Goal: Task Accomplishment & Management: Manage account settings

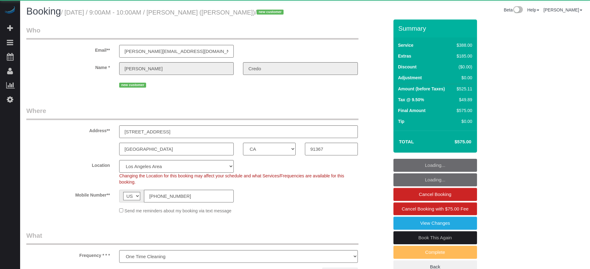
select select "CA"
select select "number:9"
select select "object:796"
select select "5"
select select "spot1"
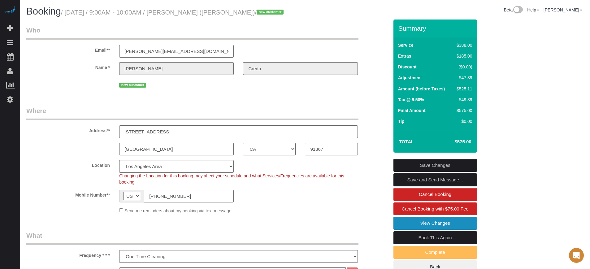
click at [405, 222] on link "View Changes" at bounding box center [436, 223] width 84 height 13
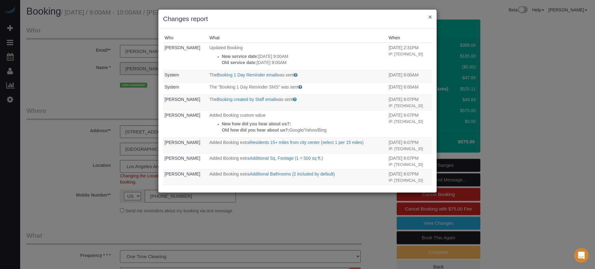
click at [430, 17] on button "×" at bounding box center [430, 17] width 4 height 7
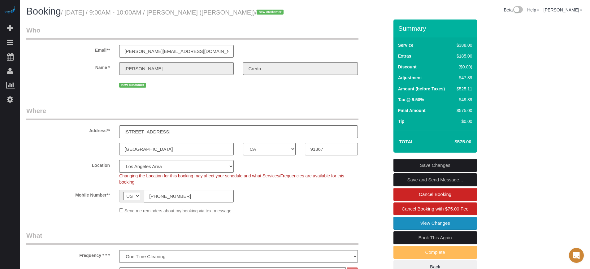
click at [408, 222] on link "View Changes" at bounding box center [436, 223] width 84 height 13
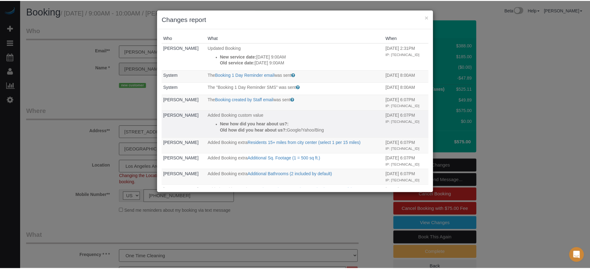
scroll to position [81, 0]
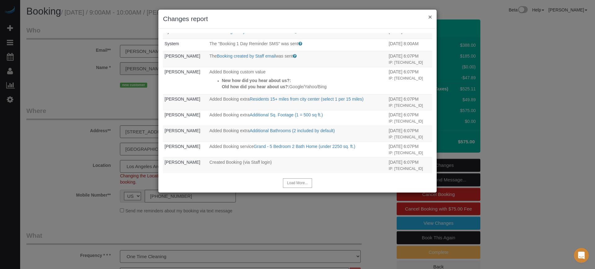
click at [428, 17] on button "×" at bounding box center [430, 17] width 4 height 7
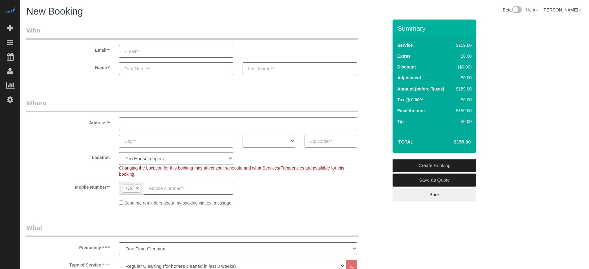
select select "4"
select select "number:9"
click at [328, 144] on input "text" at bounding box center [331, 141] width 53 height 13
paste input "33149"
type input "33149"
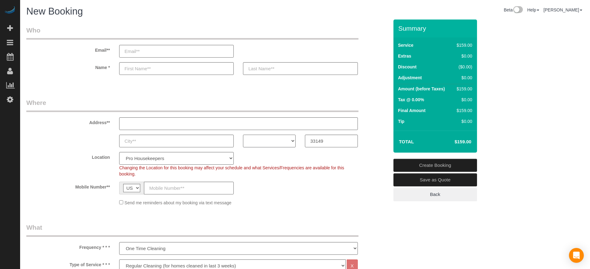
click at [277, 137] on select "AK AL AR AZ CA CO CT DC DE FL GA HI IA ID IL IN KS KY LA MA MD ME MI MN MO MS M…" at bounding box center [269, 141] width 53 height 13
select select "FL"
click at [243, 135] on select "AK AL AR AZ CA CO CT DC DE FL GA HI IA ID IL IN KS KY LA MA MD ME MI MN MO MS M…" at bounding box center [269, 141] width 53 height 13
click at [209, 157] on select "Pro Housekeepers Atlanta Austin Boston Chicago Cincinnati Clearwater Denver Ft …" at bounding box center [176, 158] width 115 height 13
select select "2"
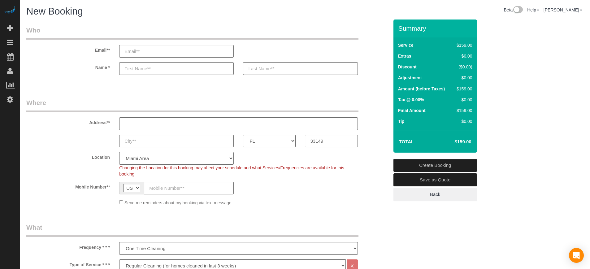
click at [119, 152] on select "Pro Housekeepers Atlanta Austin Boston Chicago Cincinnati Clearwater Denver Ft …" at bounding box center [176, 158] width 115 height 13
select select "object:1210"
select select "234"
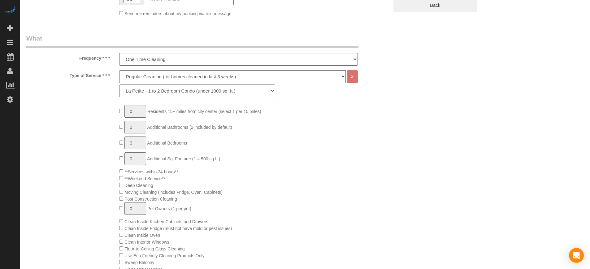
scroll to position [194, 0]
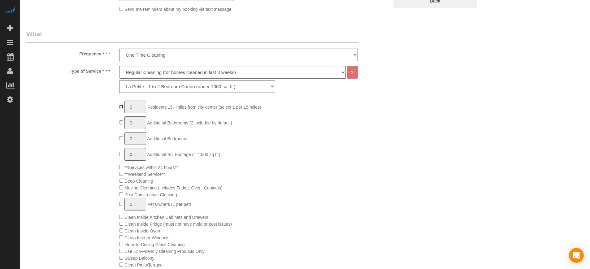
type input "1"
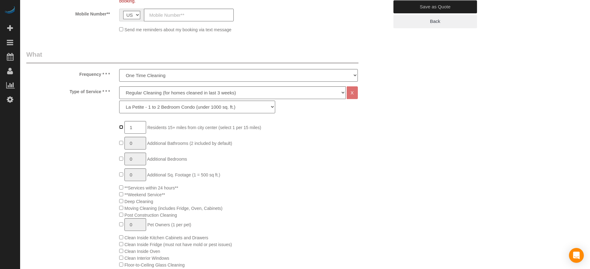
scroll to position [155, 0]
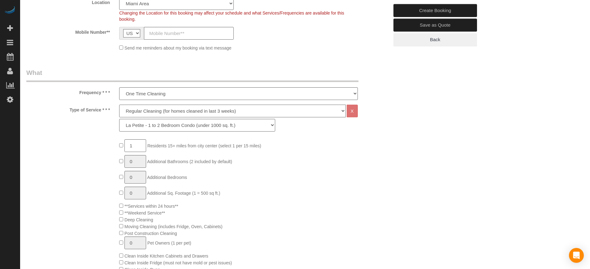
click at [132, 111] on select "Deep Cleaning (for homes that have not been cleaned in 3+ weeks) Spruce Regular…" at bounding box center [232, 111] width 226 height 13
select select "5"
click at [119, 105] on select "Deep Cleaning (for homes that have not been cleaned in 3+ weeks) Spruce Regular…" at bounding box center [232, 111] width 226 height 13
click at [173, 123] on select "La Petite - 1 to 2 Bedroom Condo (under 1000 sq. ft.) La Petite II - 2 Bedroom …" at bounding box center [197, 125] width 156 height 13
select select "246"
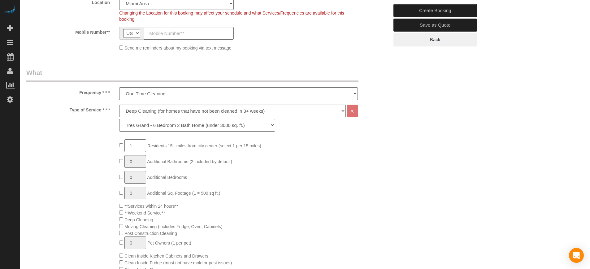
click at [119, 119] on select "La Petite - 1 to 2 Bedroom Condo (under 1000 sq. ft.) La Petite II - 2 Bedroom …" at bounding box center [197, 125] width 156 height 13
type input "0"
type input "1"
click at [135, 161] on input "1" at bounding box center [135, 161] width 22 height 13
type input "2"
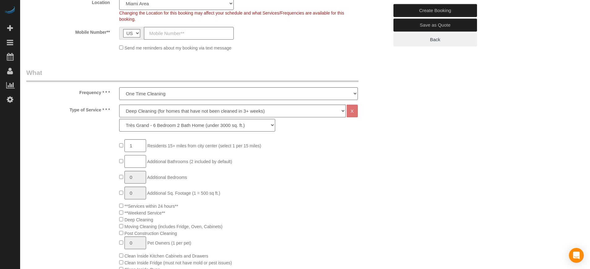
type input "3"
type input "4"
type input "5"
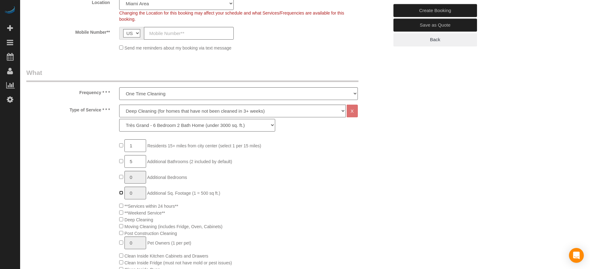
type input "1"
click at [137, 195] on input "1" at bounding box center [135, 193] width 22 height 13
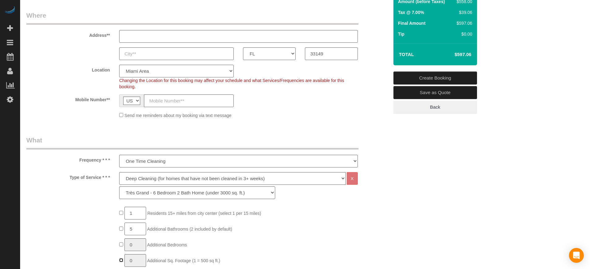
scroll to position [116, 0]
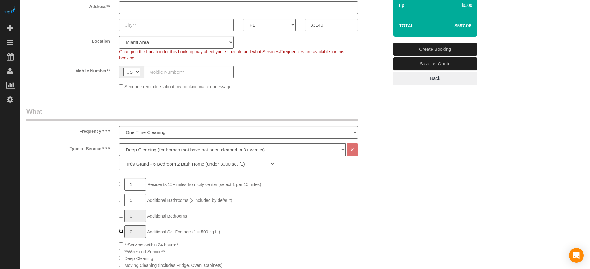
type input "1"
click at [135, 233] on input "1" at bounding box center [135, 231] width 22 height 13
type input "2"
drag, startPoint x: 533, startPoint y: 200, endPoint x: 475, endPoint y: 199, distance: 57.3
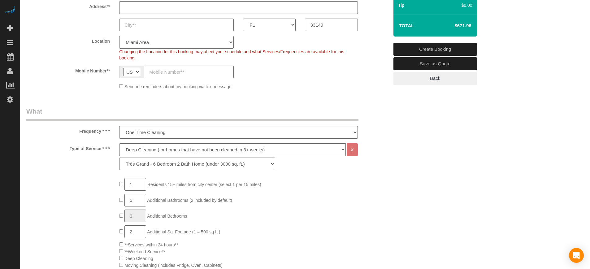
click at [133, 233] on input "2" at bounding box center [135, 231] width 22 height 13
type input "3"
click at [138, 233] on input "3" at bounding box center [135, 231] width 22 height 13
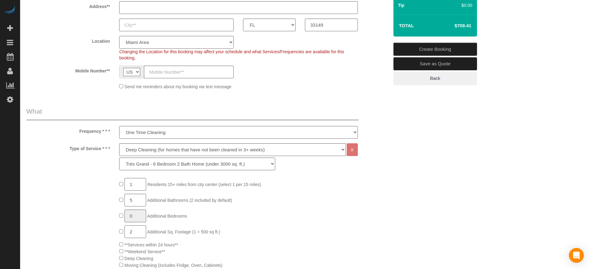
type input "2"
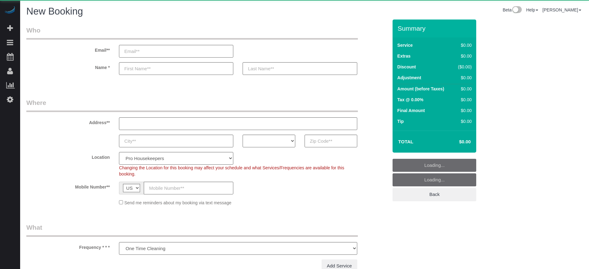
select select "number:9"
select select "object:611"
select select "4"
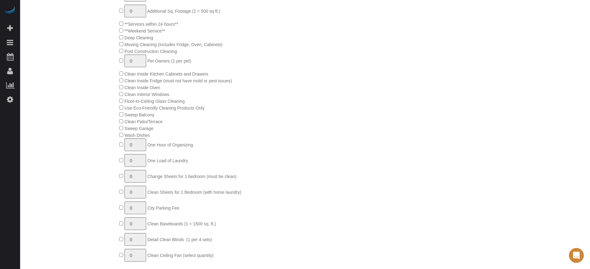
scroll to position [228, 0]
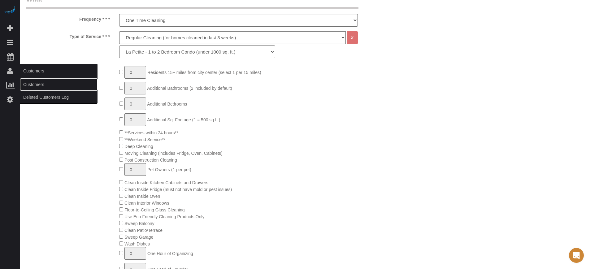
click at [37, 85] on link "Customers" at bounding box center [58, 84] width 77 height 12
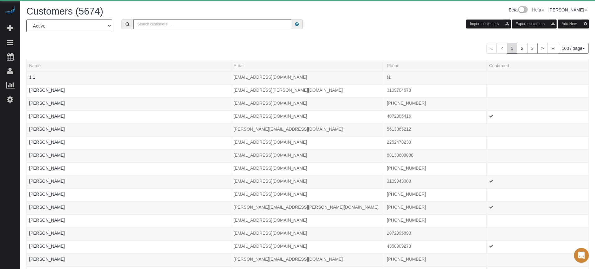
click at [180, 28] on input "text" at bounding box center [212, 25] width 158 height 10
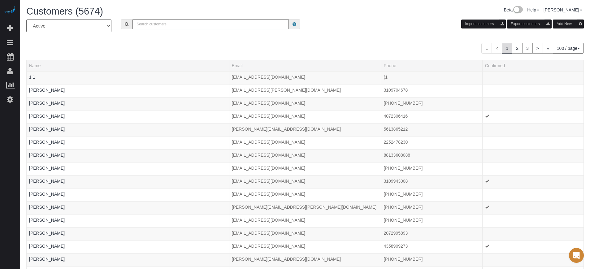
paste input "Eve Sakran"
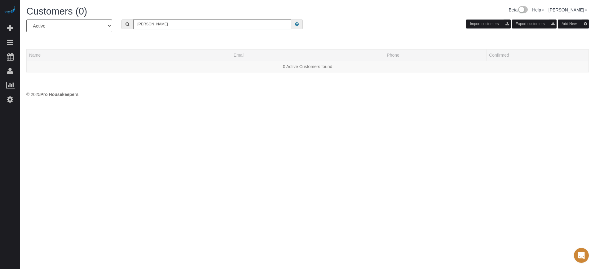
type input "Eve Sakran"
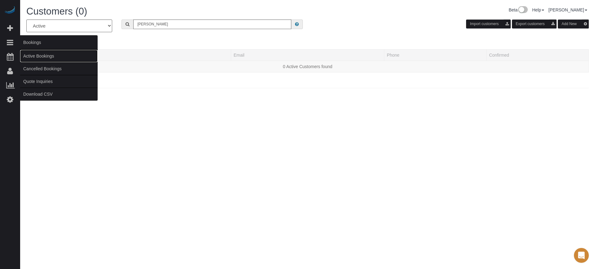
click at [36, 56] on link "Active Bookings" at bounding box center [58, 56] width 77 height 12
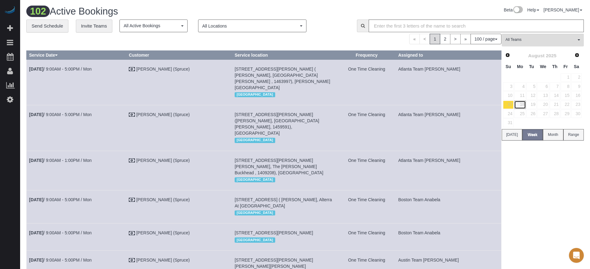
click at [520, 104] on link "18" at bounding box center [519, 105] width 11 height 8
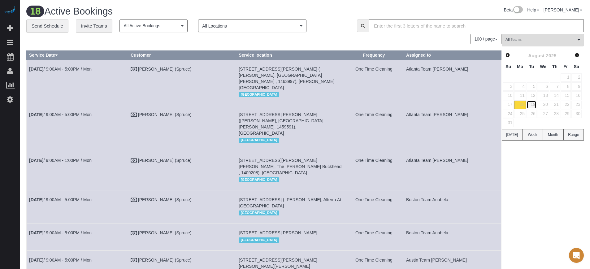
click at [536, 103] on link "19" at bounding box center [532, 105] width 10 height 8
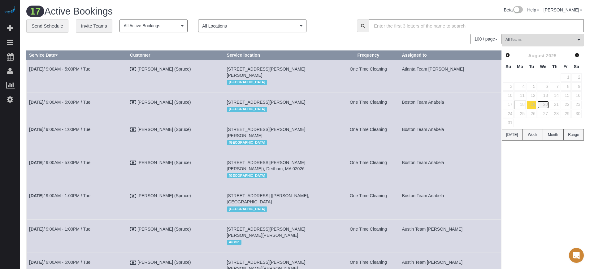
click at [546, 107] on link "20" at bounding box center [543, 105] width 12 height 8
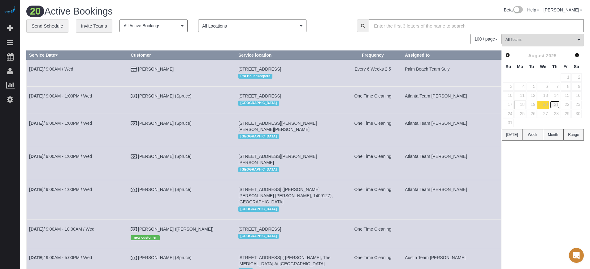
click at [557, 103] on link "21" at bounding box center [555, 105] width 10 height 8
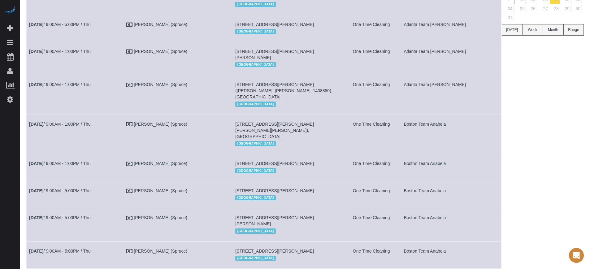
scroll to position [30, 0]
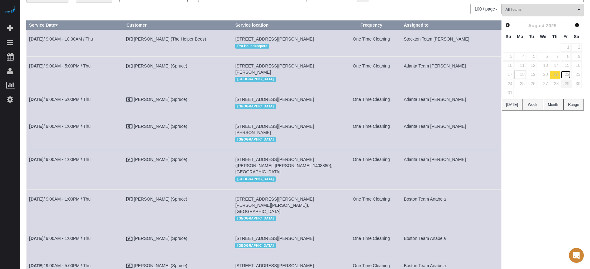
click at [566, 75] on link "22" at bounding box center [566, 75] width 10 height 8
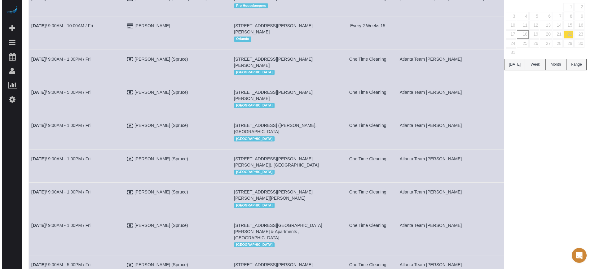
scroll to position [0, 0]
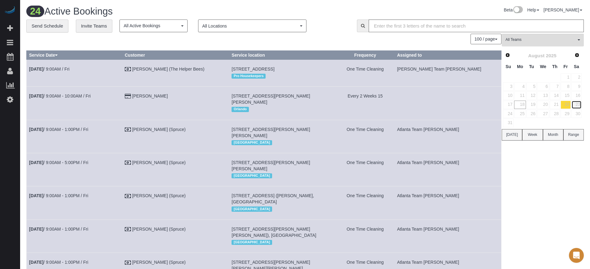
click at [581, 104] on link "23" at bounding box center [577, 105] width 10 height 8
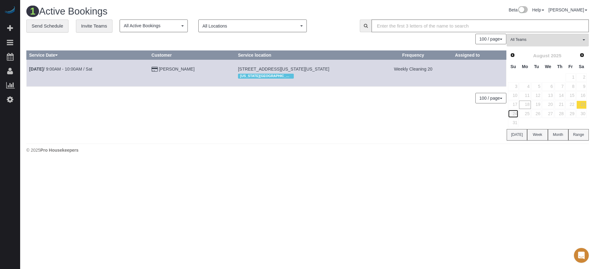
click at [516, 115] on link "24" at bounding box center [513, 114] width 11 height 8
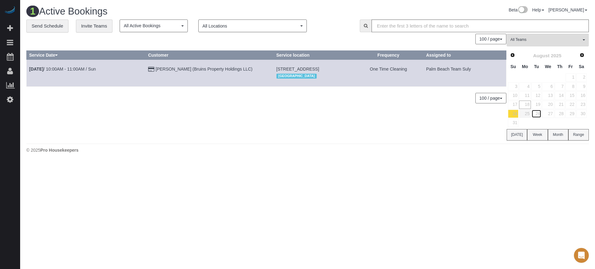
click at [531, 112] on link "26" at bounding box center [536, 114] width 10 height 8
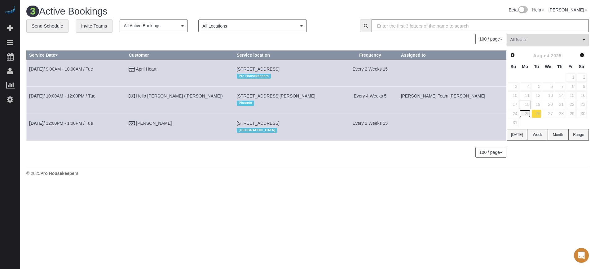
click at [529, 113] on link "25" at bounding box center [524, 114] width 11 height 8
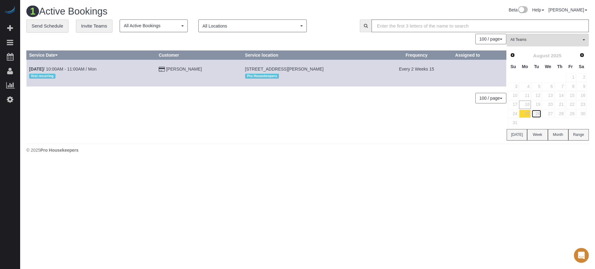
click at [539, 113] on link "26" at bounding box center [536, 114] width 10 height 8
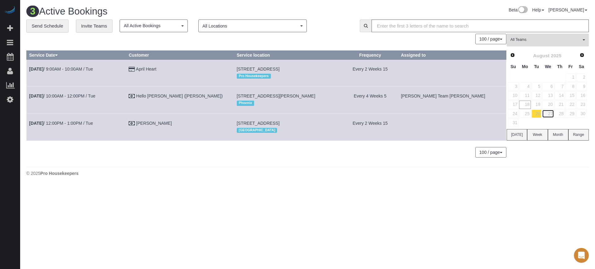
click at [548, 113] on link "27" at bounding box center [548, 114] width 12 height 8
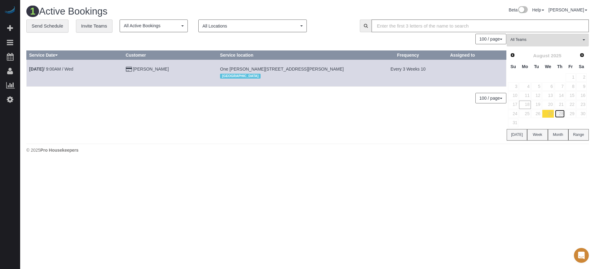
click at [558, 115] on link "28" at bounding box center [559, 114] width 10 height 8
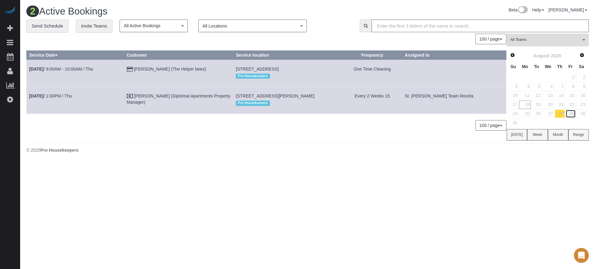
click at [569, 115] on link "29" at bounding box center [570, 114] width 10 height 8
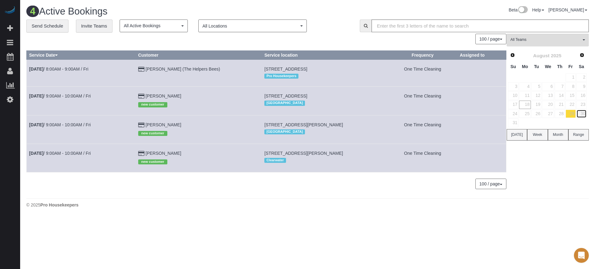
click at [585, 111] on link "30" at bounding box center [581, 114] width 10 height 8
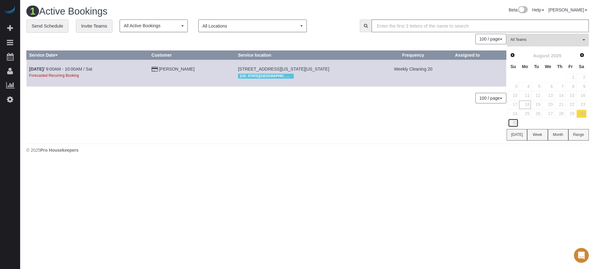
click at [515, 121] on link "31" at bounding box center [513, 123] width 11 height 8
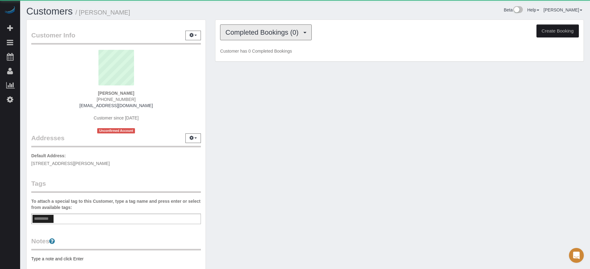
click at [259, 37] on button "Completed Bookings (0)" at bounding box center [266, 32] width 92 height 16
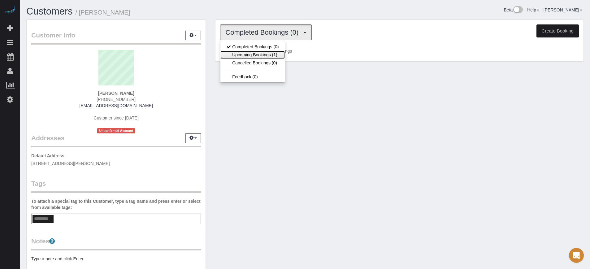
click at [267, 53] on link "Upcoming Bookings (1)" at bounding box center [252, 55] width 64 height 8
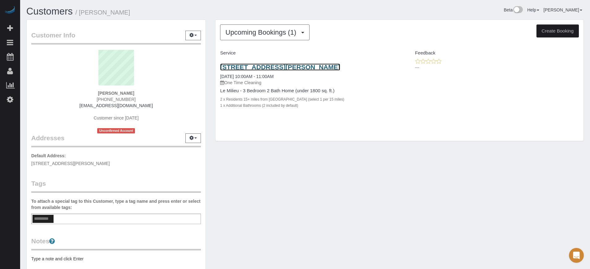
click at [259, 64] on link "8400 S Saulsbury St, Littleton, CO 80128" at bounding box center [280, 66] width 120 height 7
click at [533, 197] on div "Customer Info Edit Contact Info Send Message Email Preferences Special Sales Ta…" at bounding box center [305, 173] width 567 height 306
click at [387, 204] on div "Customer Info Edit Contact Info Send Message Email Preferences Special Sales Ta…" at bounding box center [305, 173] width 567 height 306
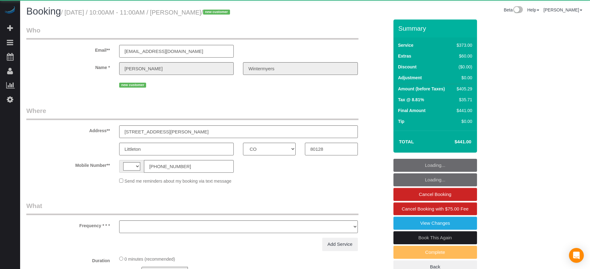
select select "CO"
select select "string:[GEOGRAPHIC_DATA]"
select select "object:805"
select select "6"
select select "spot1"
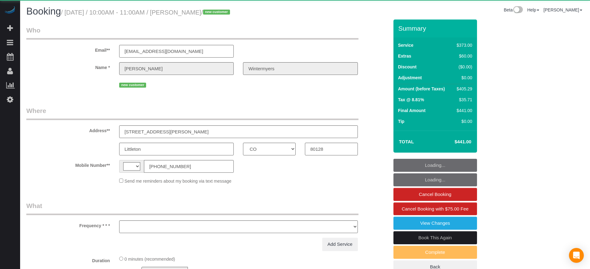
select select "number:9"
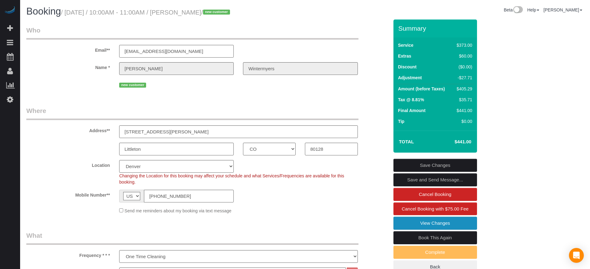
click at [399, 224] on link "View Changes" at bounding box center [436, 223] width 84 height 13
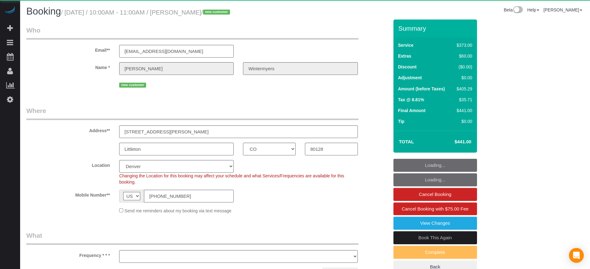
select select "CO"
select select "number:9"
select select "object:676"
select select "6"
select select "spot1"
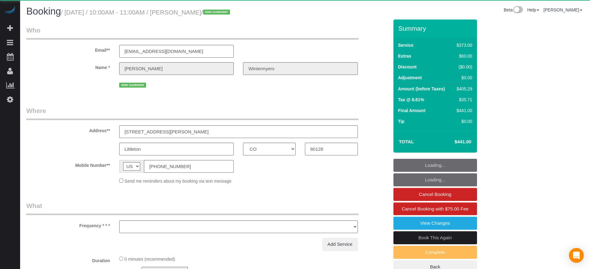
select select "CO"
select select "object:805"
select select "6"
select select "spot1"
select select "number:9"
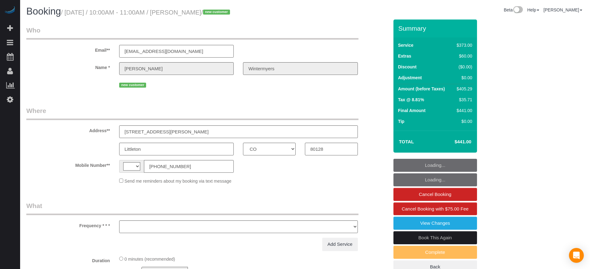
select select "CO"
select select "string:[GEOGRAPHIC_DATA]"
select select "object:348"
select select "spot1"
select select "number:9"
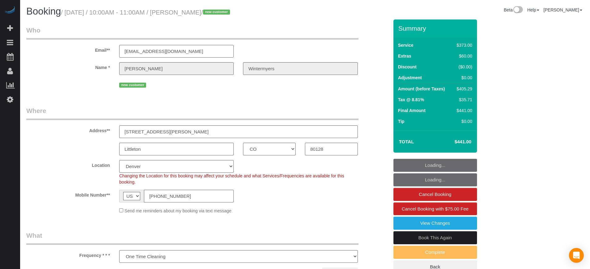
select select "spot17"
select select "object:676"
select select "6"
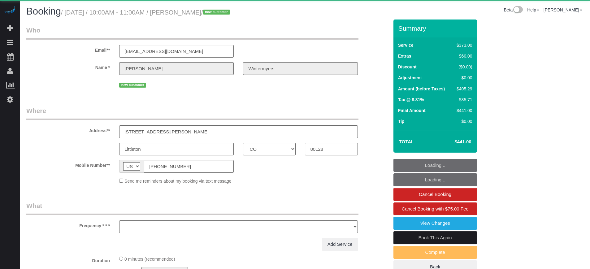
select select "CO"
select select "object:805"
select select "6"
select select "spot1"
select select "number:9"
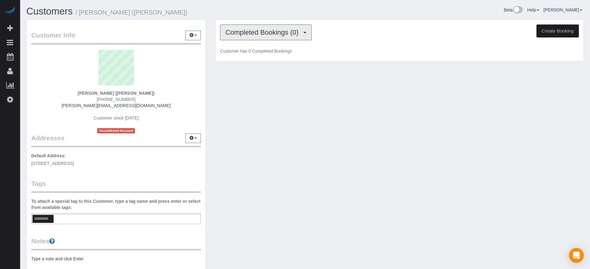
click at [293, 34] on span "Completed Bookings (0)" at bounding box center [263, 32] width 76 height 8
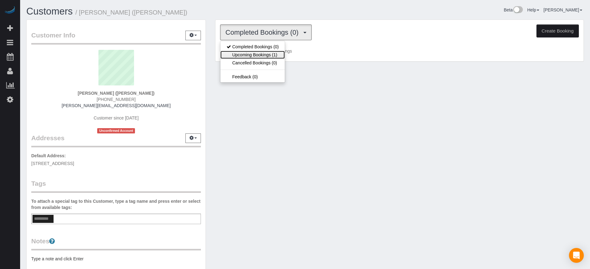
click at [273, 55] on link "Upcoming Bookings (1)" at bounding box center [252, 55] width 64 height 8
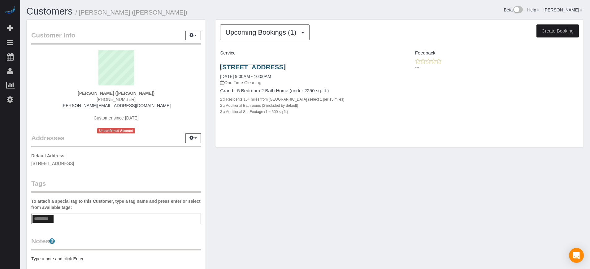
click at [267, 67] on link "[STREET_ADDRESS]" at bounding box center [252, 66] width 65 height 7
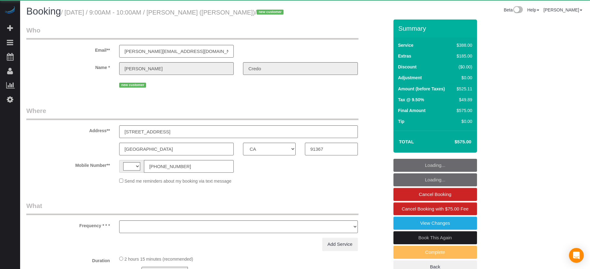
select select "CA"
select select "string:US"
select select "object:667"
select select "5"
select select "spot1"
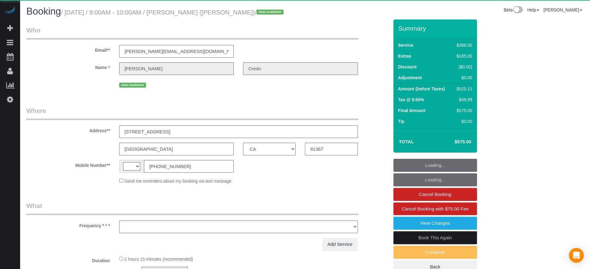
select select "number:9"
